Goal: Transaction & Acquisition: Book appointment/travel/reservation

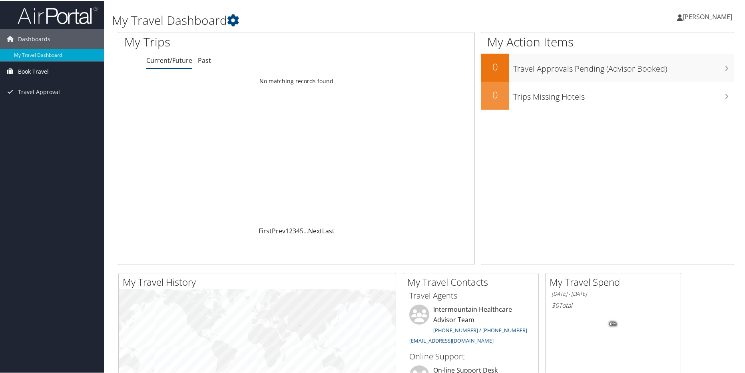
click at [54, 70] on link "Book Travel" at bounding box center [52, 71] width 104 height 20
click at [53, 99] on link "Book/Manage Online Trips" at bounding box center [52, 99] width 104 height 12
click at [44, 70] on span "Book Travel" at bounding box center [33, 71] width 31 height 20
click at [46, 97] on link "Book/Manage Online Trips" at bounding box center [52, 99] width 104 height 12
